Goal: Information Seeking & Learning: Check status

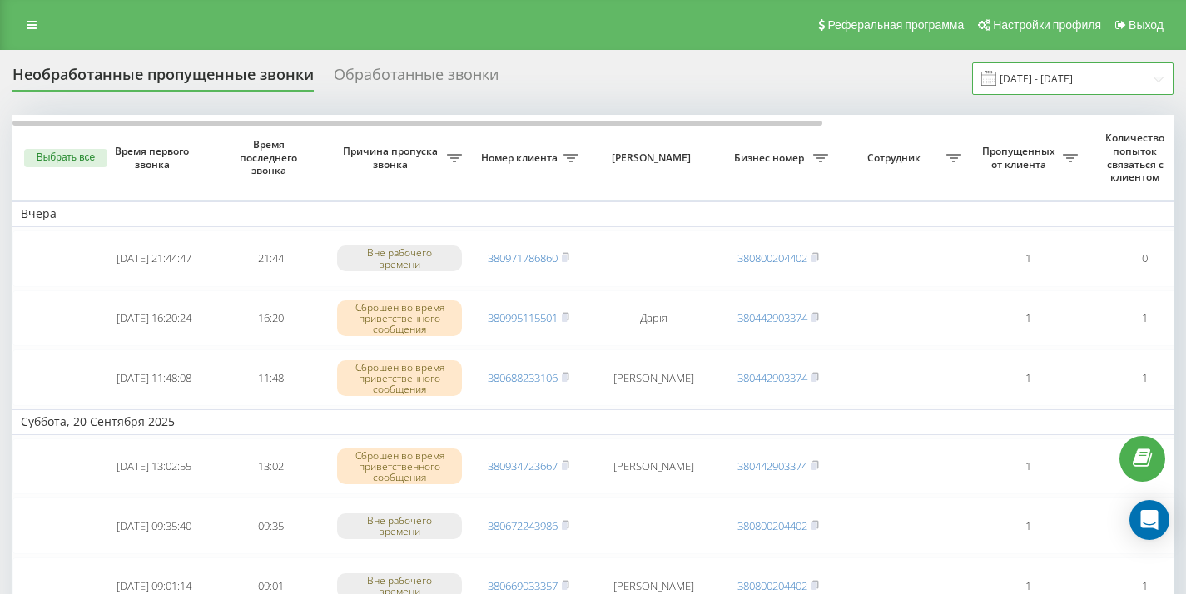
click at [1155, 82] on input "21.08.2025 - 21.09.2025" at bounding box center [1072, 78] width 201 height 32
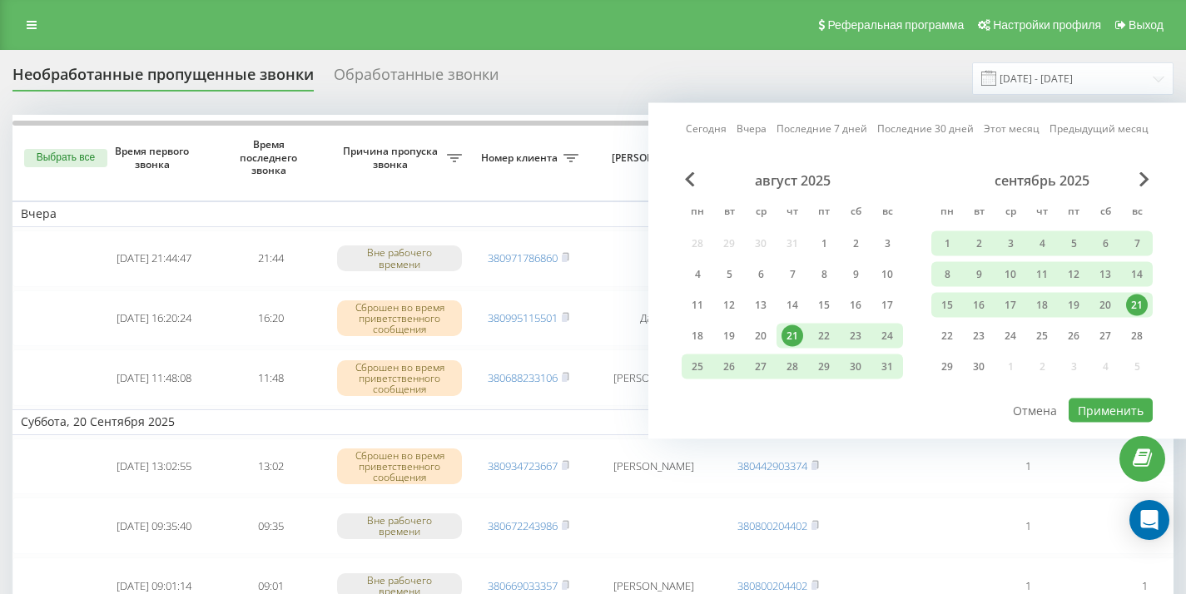
click at [947, 339] on div "22" at bounding box center [947, 336] width 22 height 22
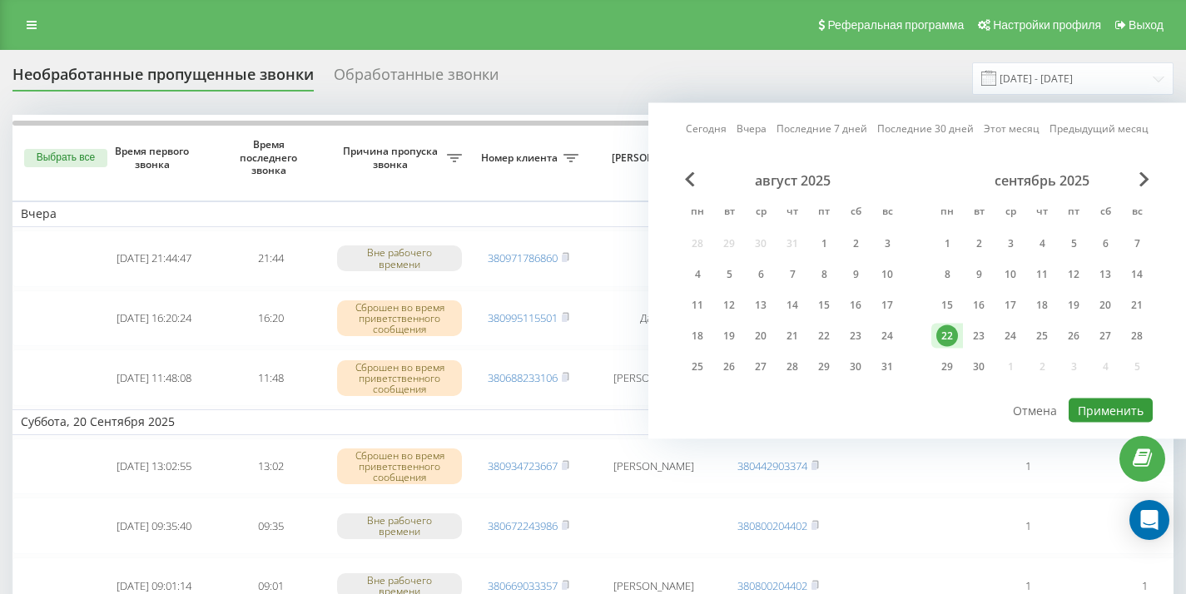
click at [1098, 415] on button "Применить" at bounding box center [1111, 411] width 84 height 24
type input "[DATE] - [DATE]"
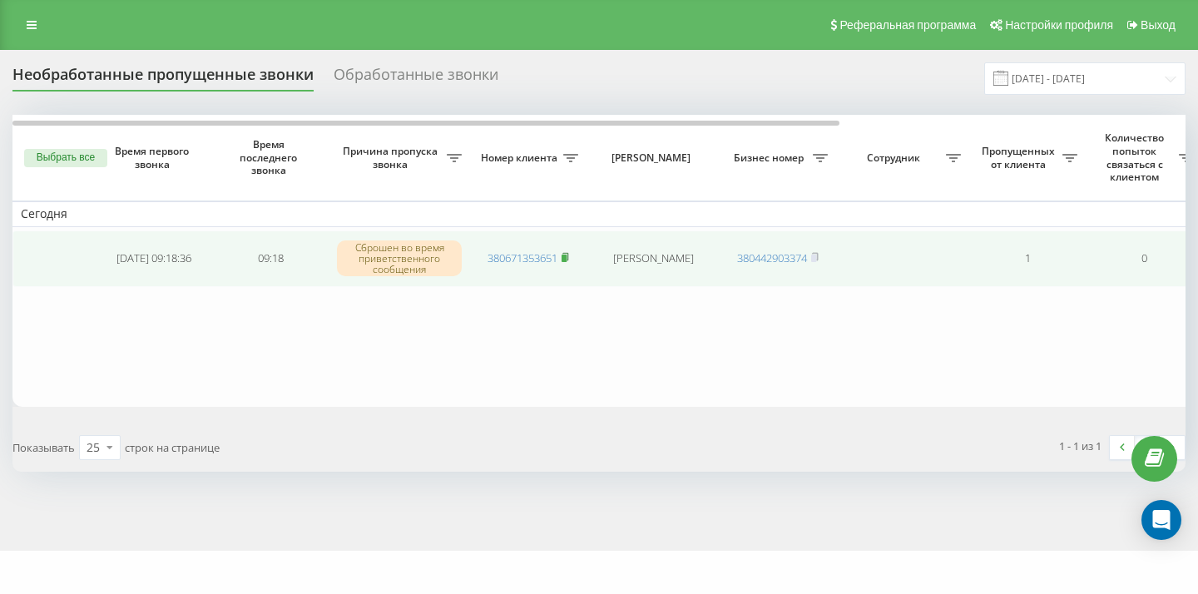
click at [566, 255] on rect at bounding box center [564, 258] width 5 height 7
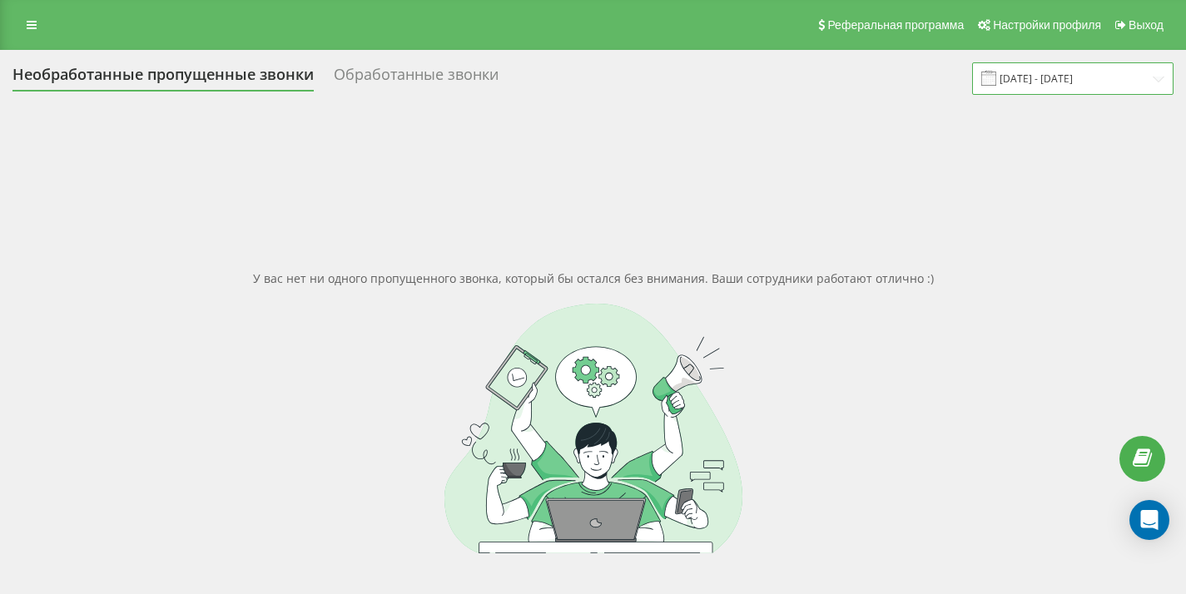
click at [1156, 80] on input "[DATE] - [DATE]" at bounding box center [1072, 78] width 201 height 32
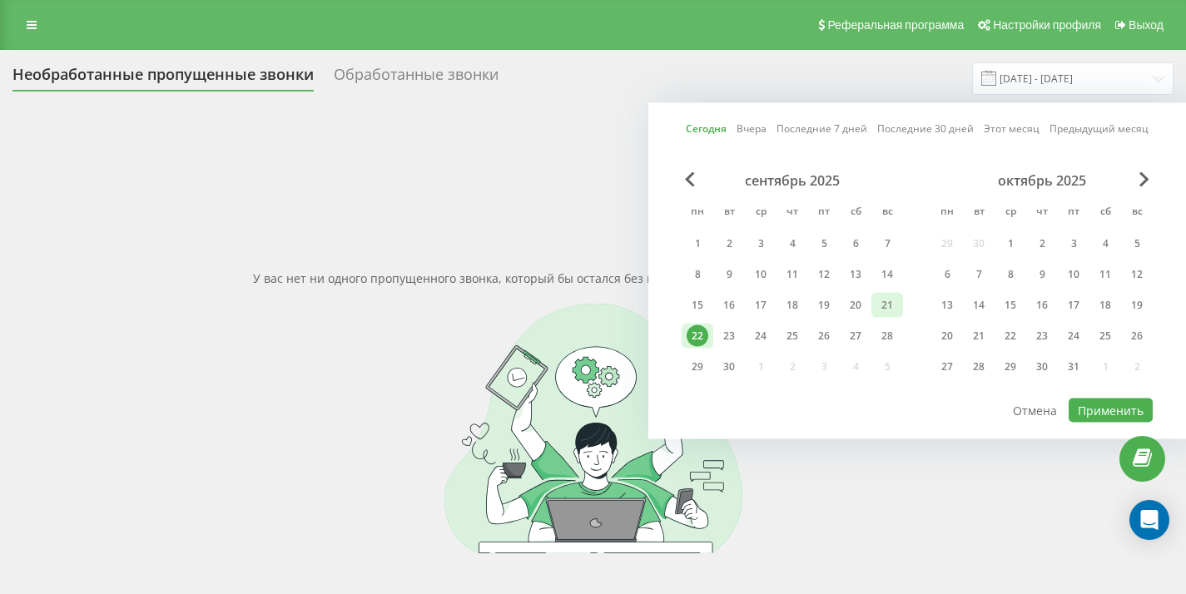
click at [880, 308] on div "21" at bounding box center [887, 306] width 22 height 22
click at [697, 341] on div "22" at bounding box center [698, 336] width 22 height 22
click at [1106, 409] on button "Применить" at bounding box center [1111, 411] width 84 height 24
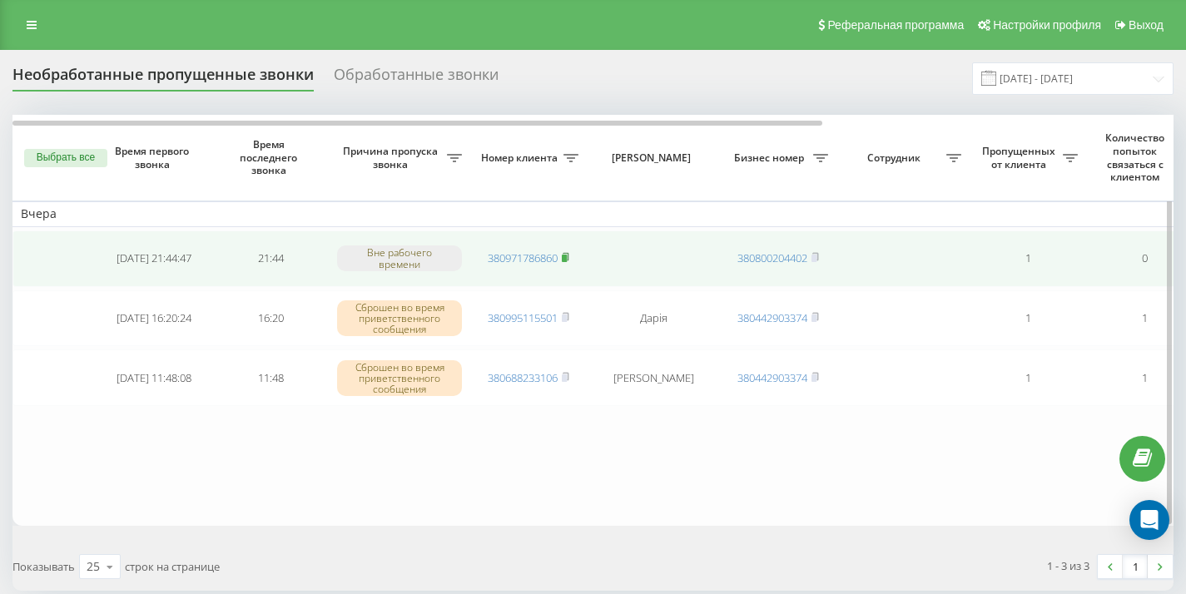
click at [565, 258] on rect at bounding box center [564, 258] width 5 height 7
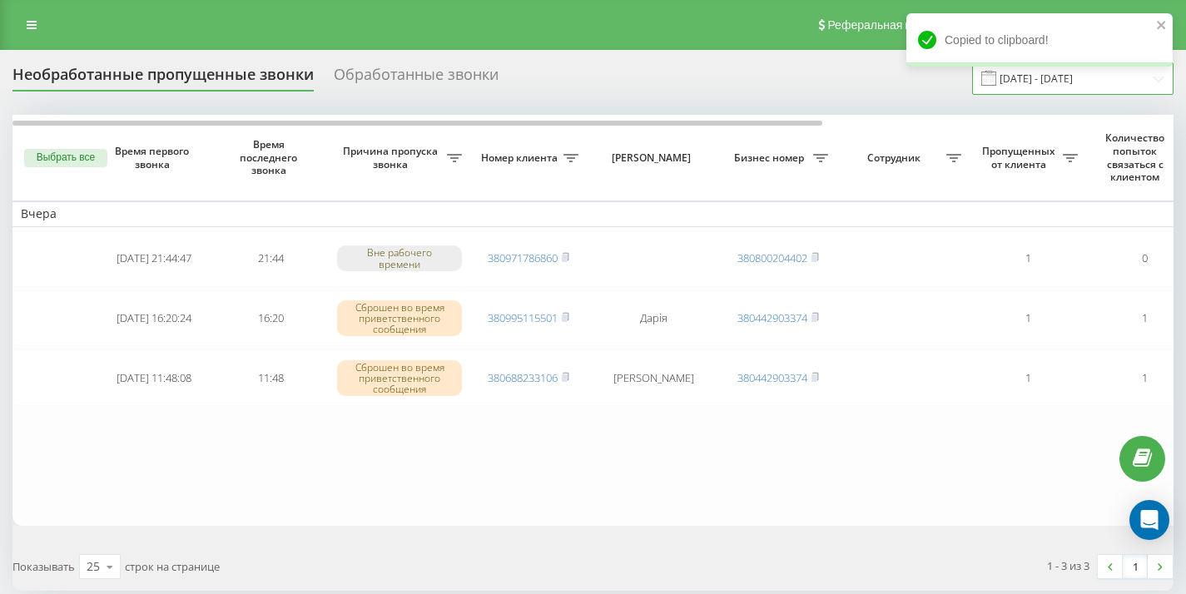
click at [1157, 78] on input "21.09.2025 - 22.09.2025" at bounding box center [1072, 78] width 201 height 32
click at [1161, 22] on icon "close" at bounding box center [1162, 24] width 12 height 13
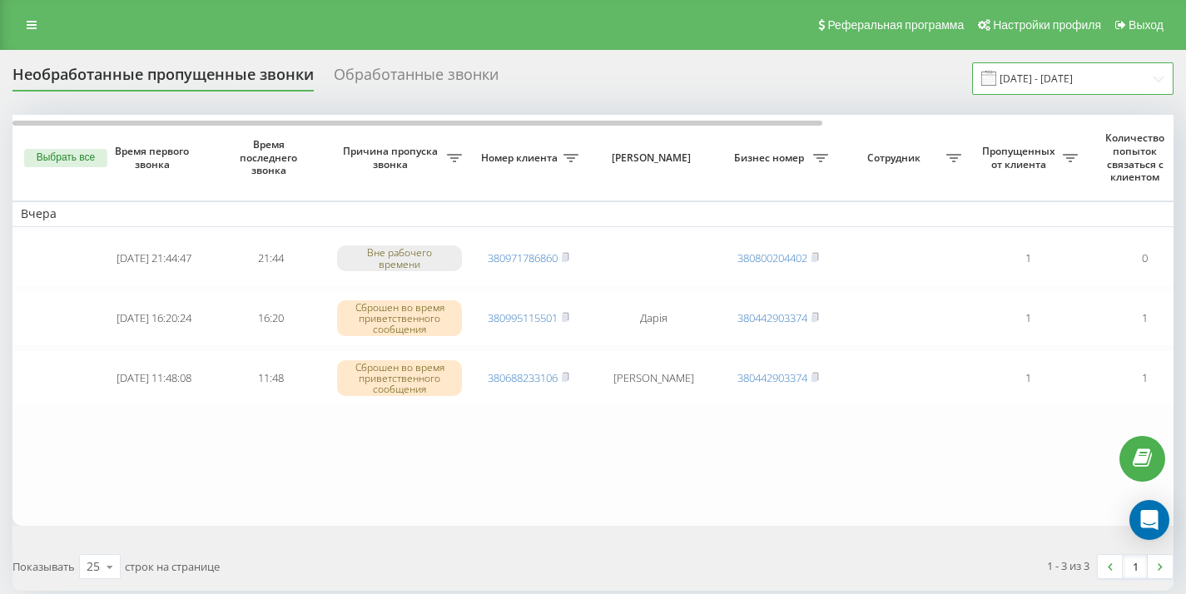
click at [1162, 80] on input "21.09.2025 - 22.09.2025" at bounding box center [1072, 78] width 201 height 32
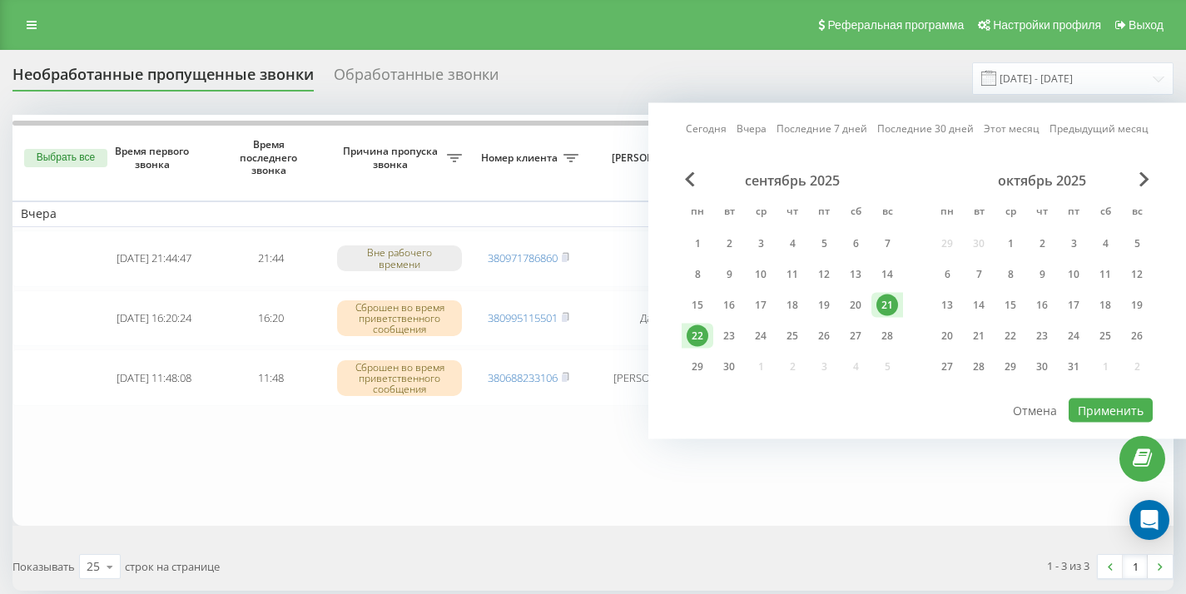
click at [699, 340] on div "22" at bounding box center [698, 336] width 22 height 22
click at [1108, 414] on button "Применить" at bounding box center [1111, 411] width 84 height 24
type input "[DATE] - [DATE]"
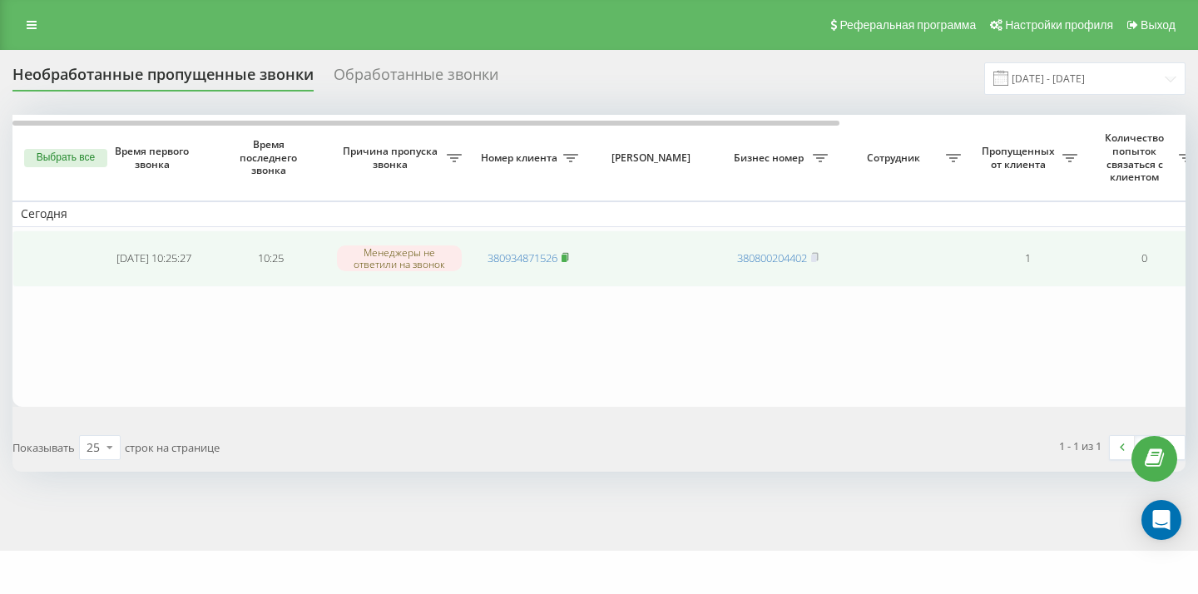
click at [568, 258] on icon at bounding box center [566, 256] width 6 height 7
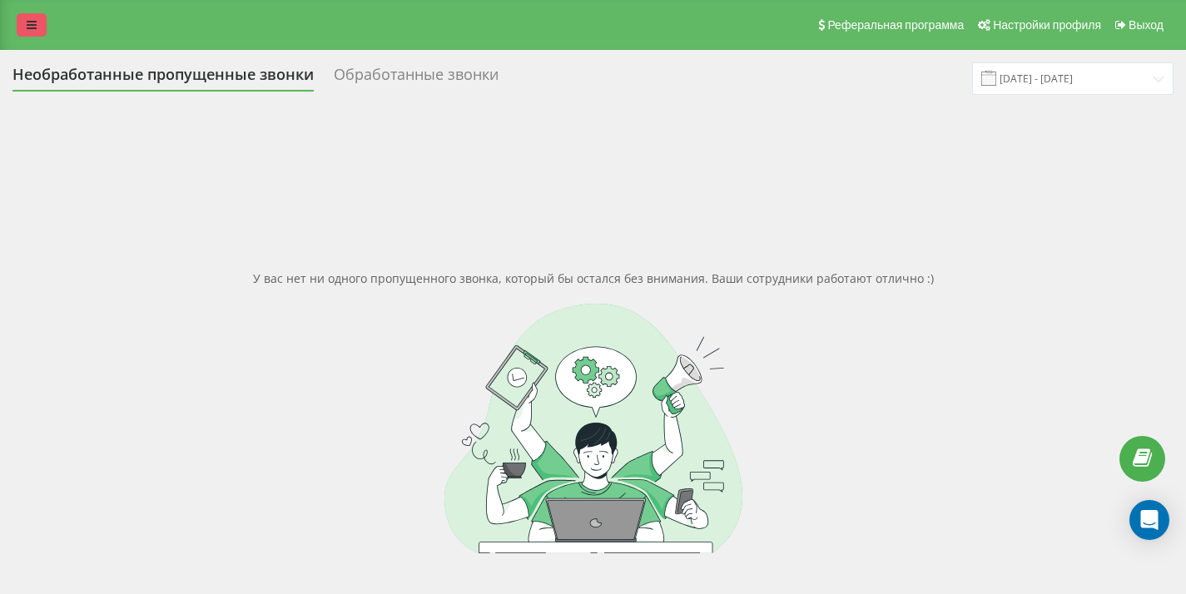
click at [17, 27] on link at bounding box center [32, 24] width 30 height 23
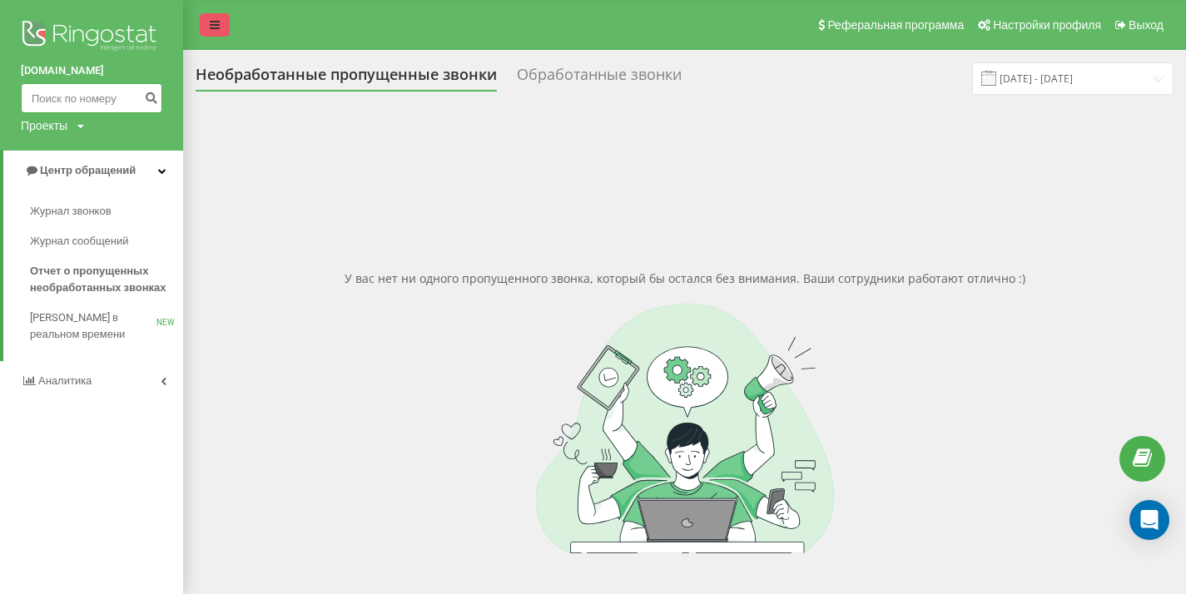
click at [62, 91] on input at bounding box center [91, 98] width 141 height 30
paste input "+380 97 340 9828"
type input "+380 97 340 9828"
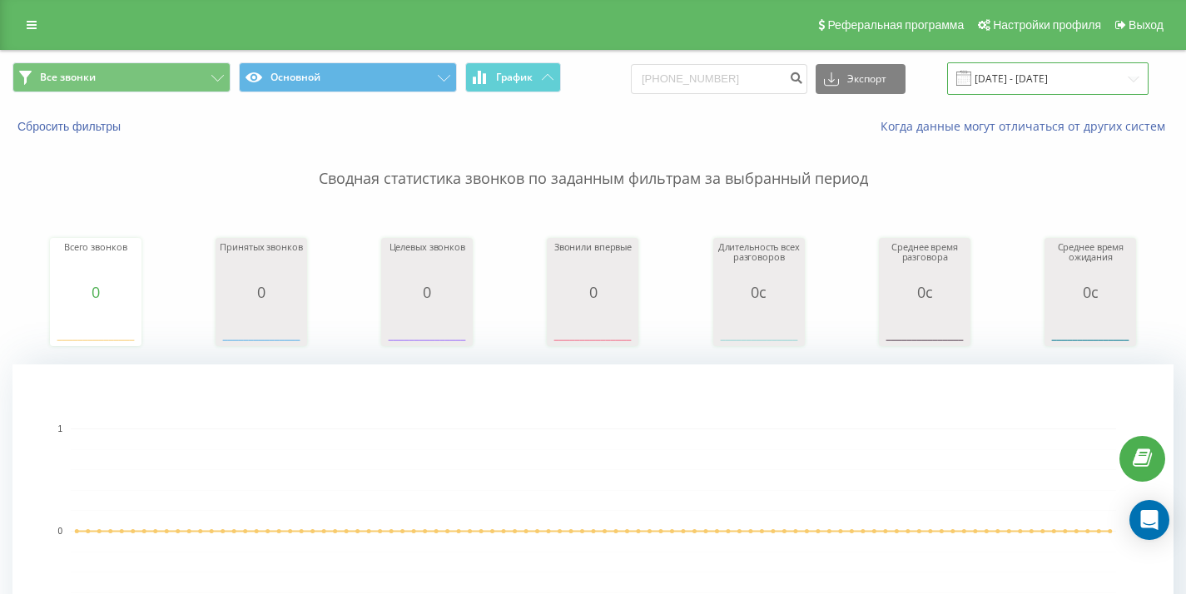
click at [1135, 78] on input "[DATE] - [DATE]" at bounding box center [1047, 78] width 201 height 32
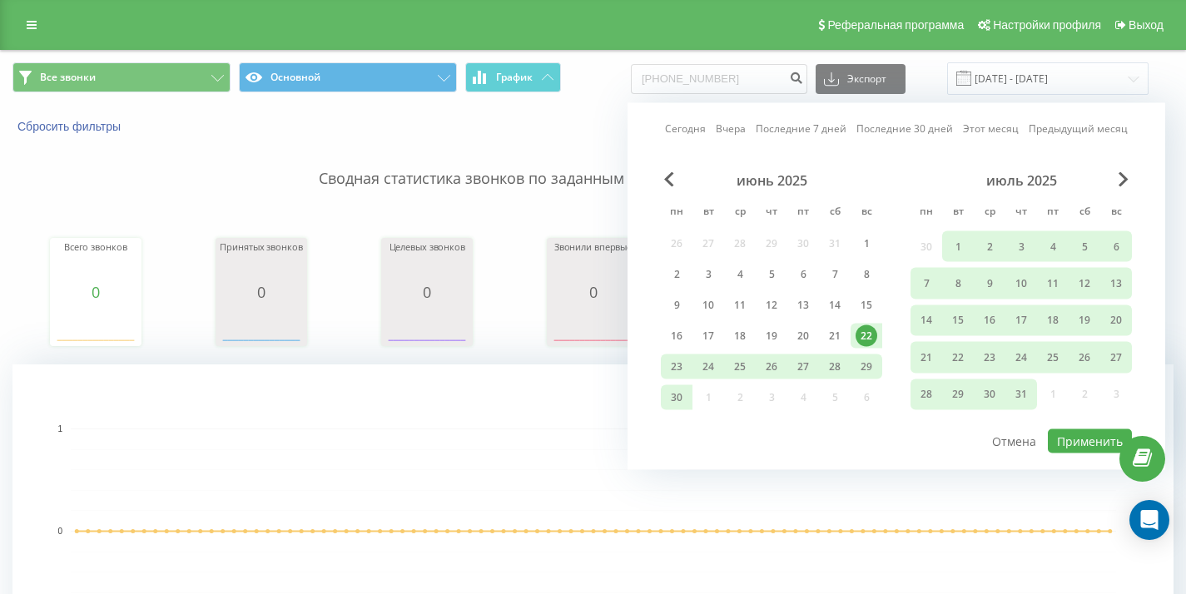
click at [831, 340] on div "21" at bounding box center [835, 336] width 22 height 22
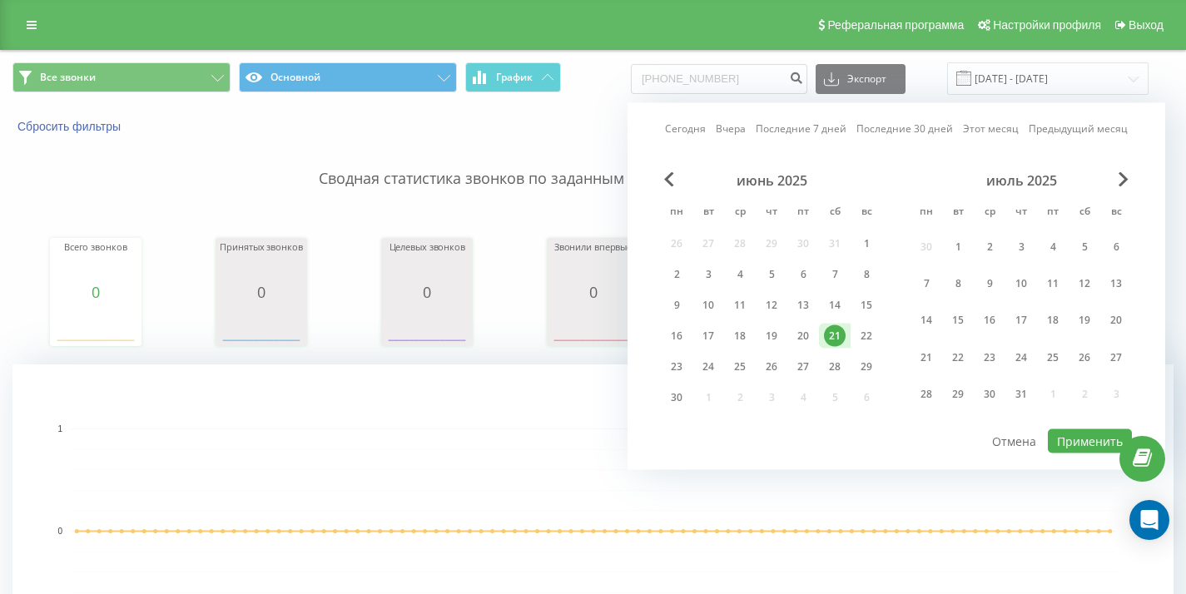
click at [863, 338] on div "22" at bounding box center [867, 336] width 22 height 22
click at [1081, 435] on button "Применить" at bounding box center [1090, 441] width 84 height 24
type input "[DATE] - [DATE]"
